Goal: Use online tool/utility: Utilize a website feature to perform a specific function

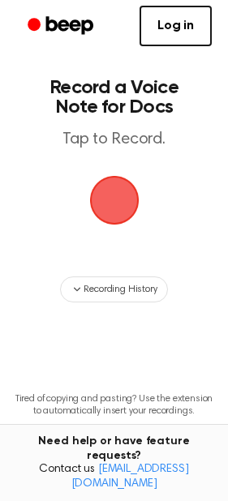
click at [115, 195] on span "button" at bounding box center [114, 200] width 45 height 45
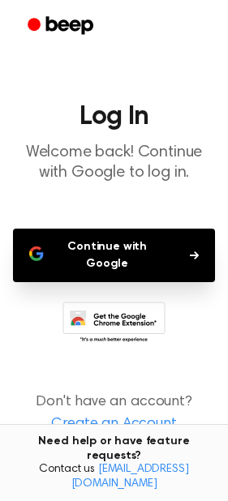
click at [150, 256] on button "Continue with Google" at bounding box center [114, 256] width 202 height 54
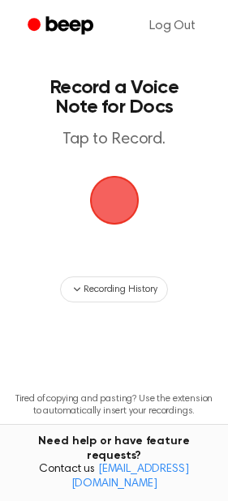
click at [124, 213] on span "button" at bounding box center [114, 200] width 45 height 45
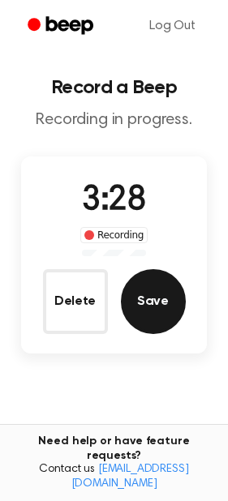
click at [174, 306] on button "Save" at bounding box center [153, 301] width 65 height 65
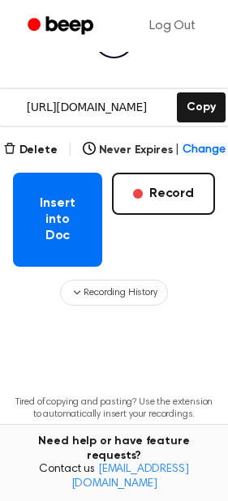
scroll to position [209, 0]
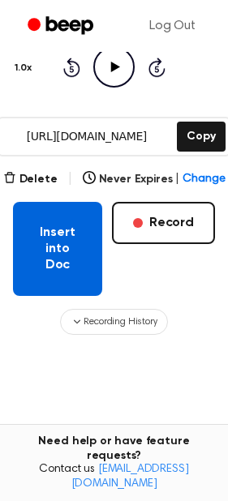
click at [57, 249] on button "Insert into Doc" at bounding box center [57, 249] width 89 height 94
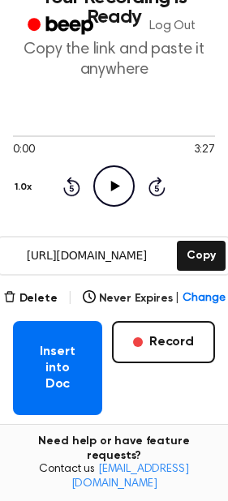
scroll to position [203, 0]
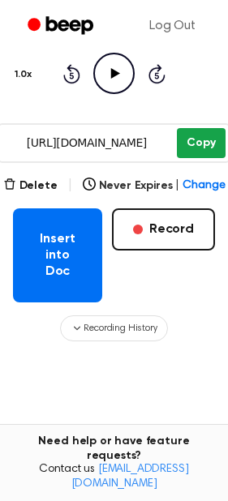
click at [200, 144] on button "Copy" at bounding box center [201, 143] width 48 height 30
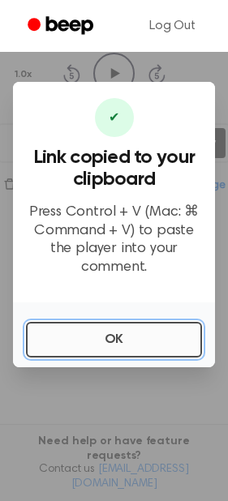
click at [144, 340] on button "OK" at bounding box center [114, 340] width 176 height 36
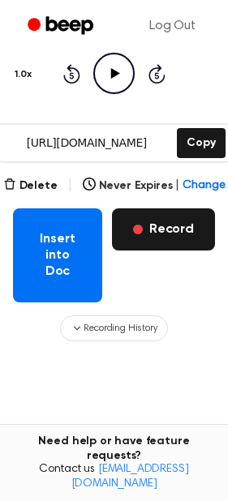
click at [174, 218] on button "Record" at bounding box center [163, 229] width 103 height 42
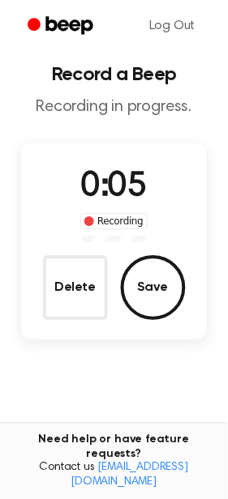
scroll to position [0, 0]
